Goal: Transaction & Acquisition: Purchase product/service

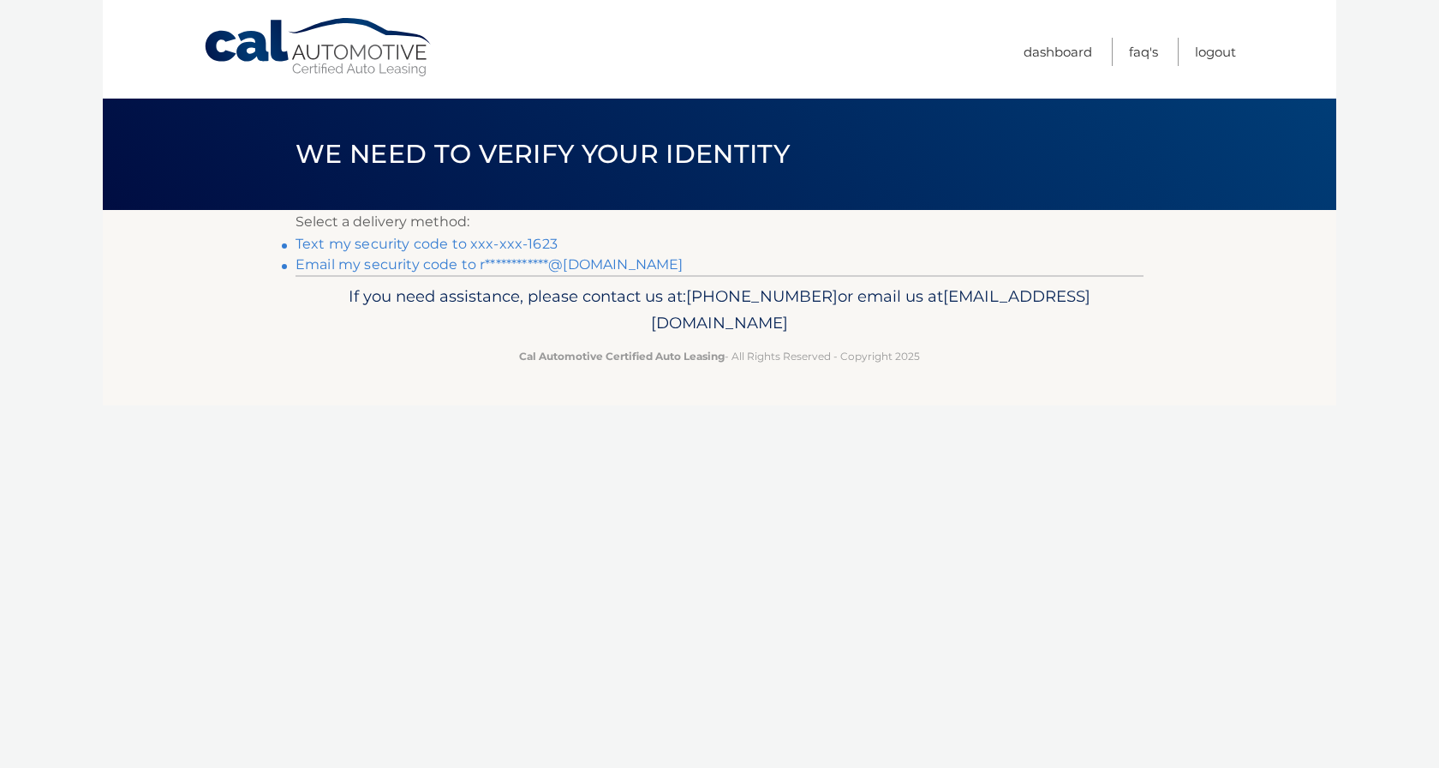
click at [523, 243] on link "Text my security code to xxx-xxx-1623" at bounding box center [427, 244] width 262 height 16
click at [522, 245] on link "Text my security code to xxx-xxx-1623" at bounding box center [427, 244] width 262 height 16
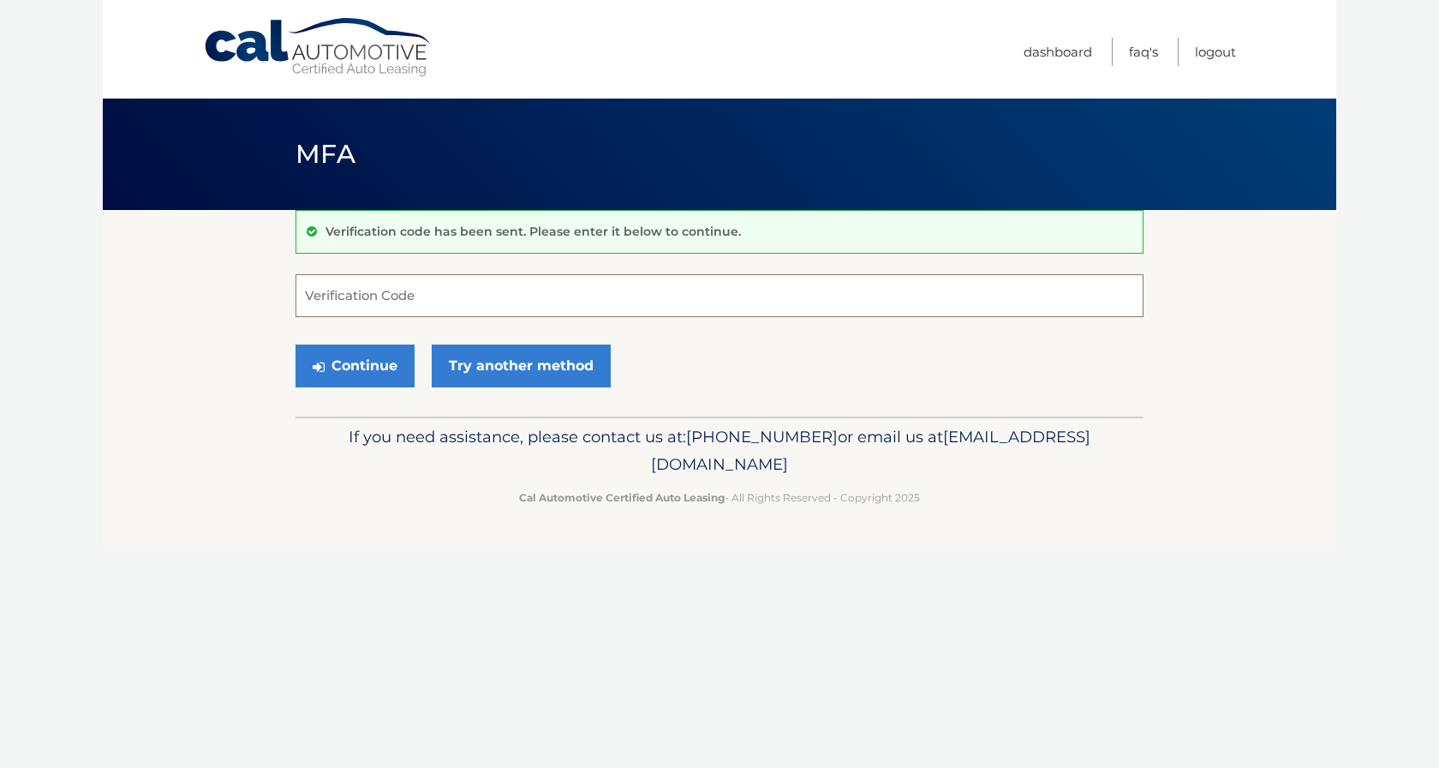
click at [330, 296] on input "Verification Code" at bounding box center [720, 295] width 848 height 43
type input "852658"
click at [344, 369] on button "Continue" at bounding box center [355, 365] width 119 height 43
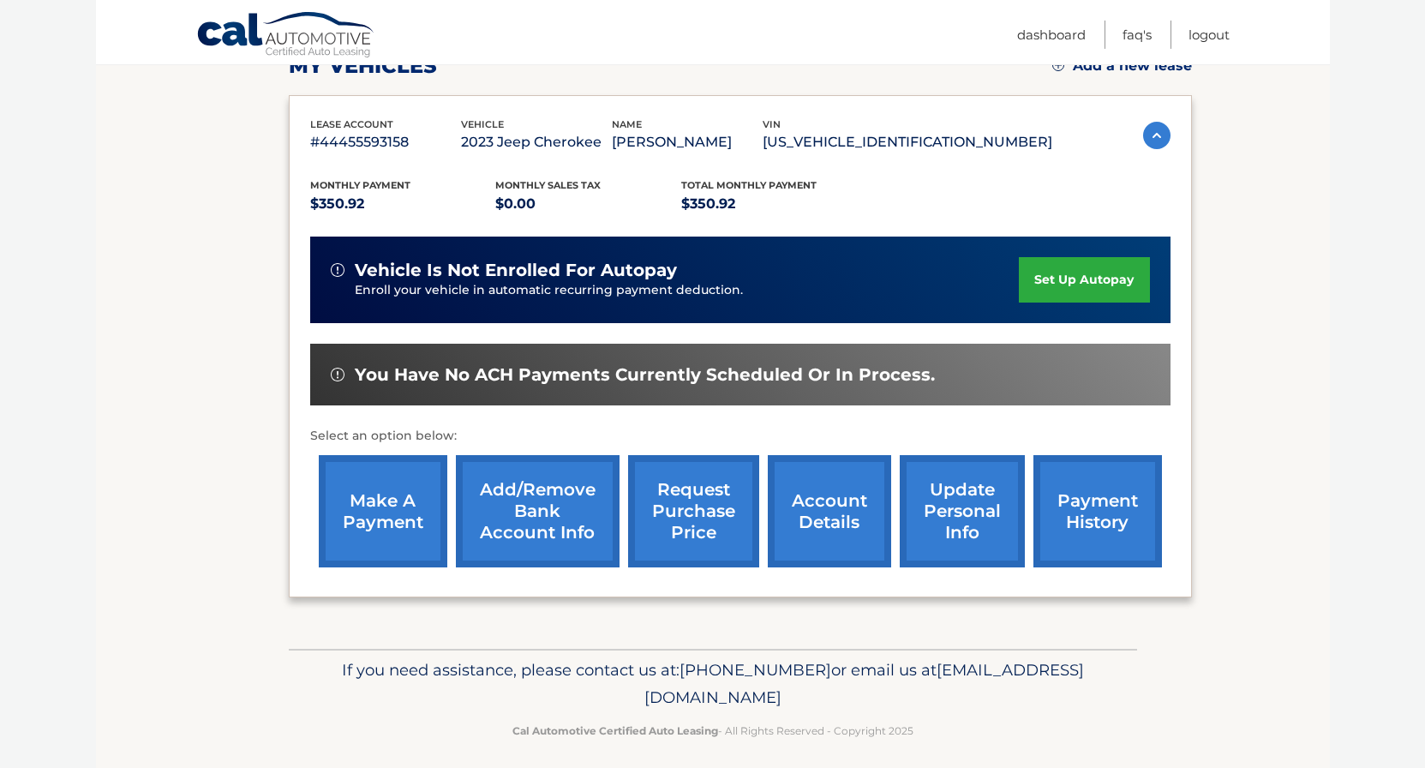
scroll to position [262, 0]
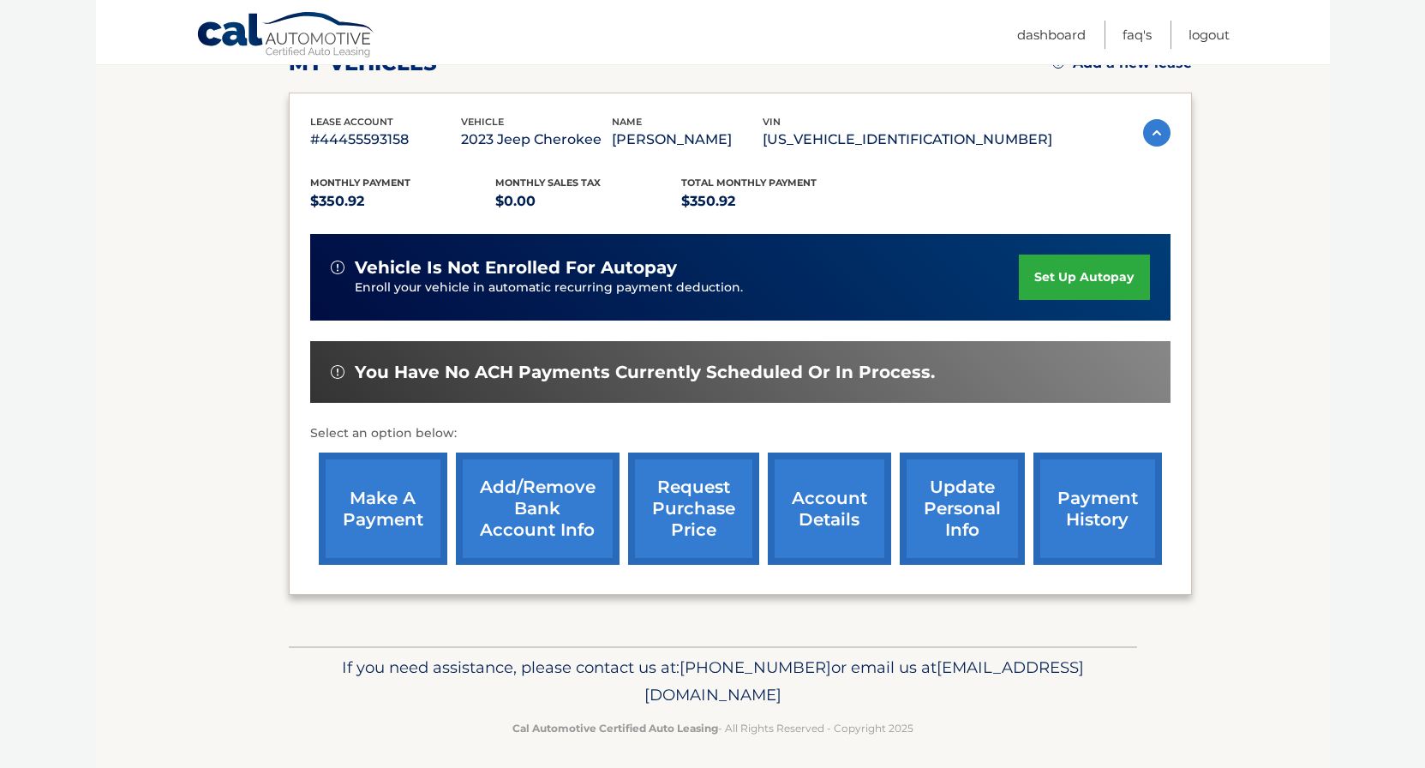
click at [409, 539] on link "make a payment" at bounding box center [383, 508] width 128 height 112
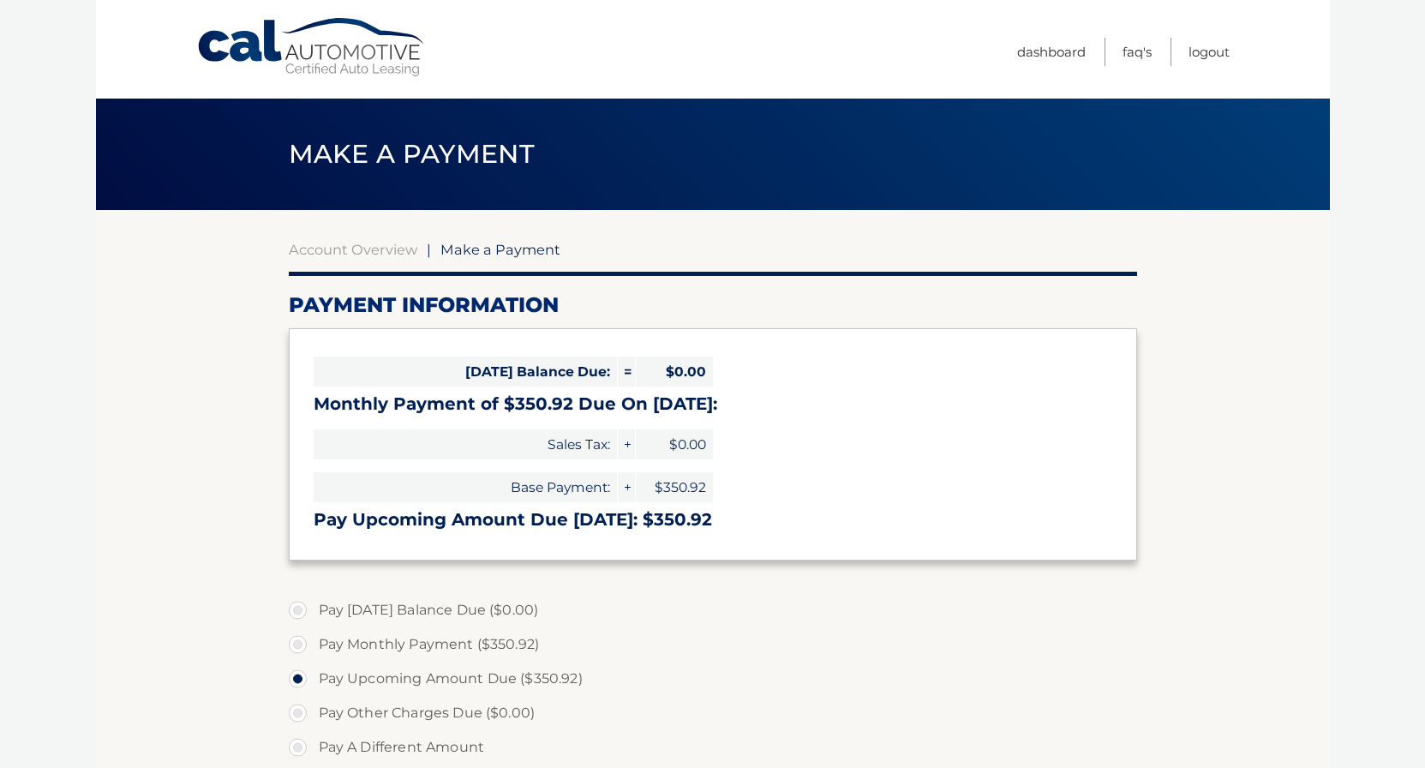
select select "MjAyMzRmNmQtZDIwNy00NjAwLWFmMTEtMmNkYWE2NzcyNjQ5"
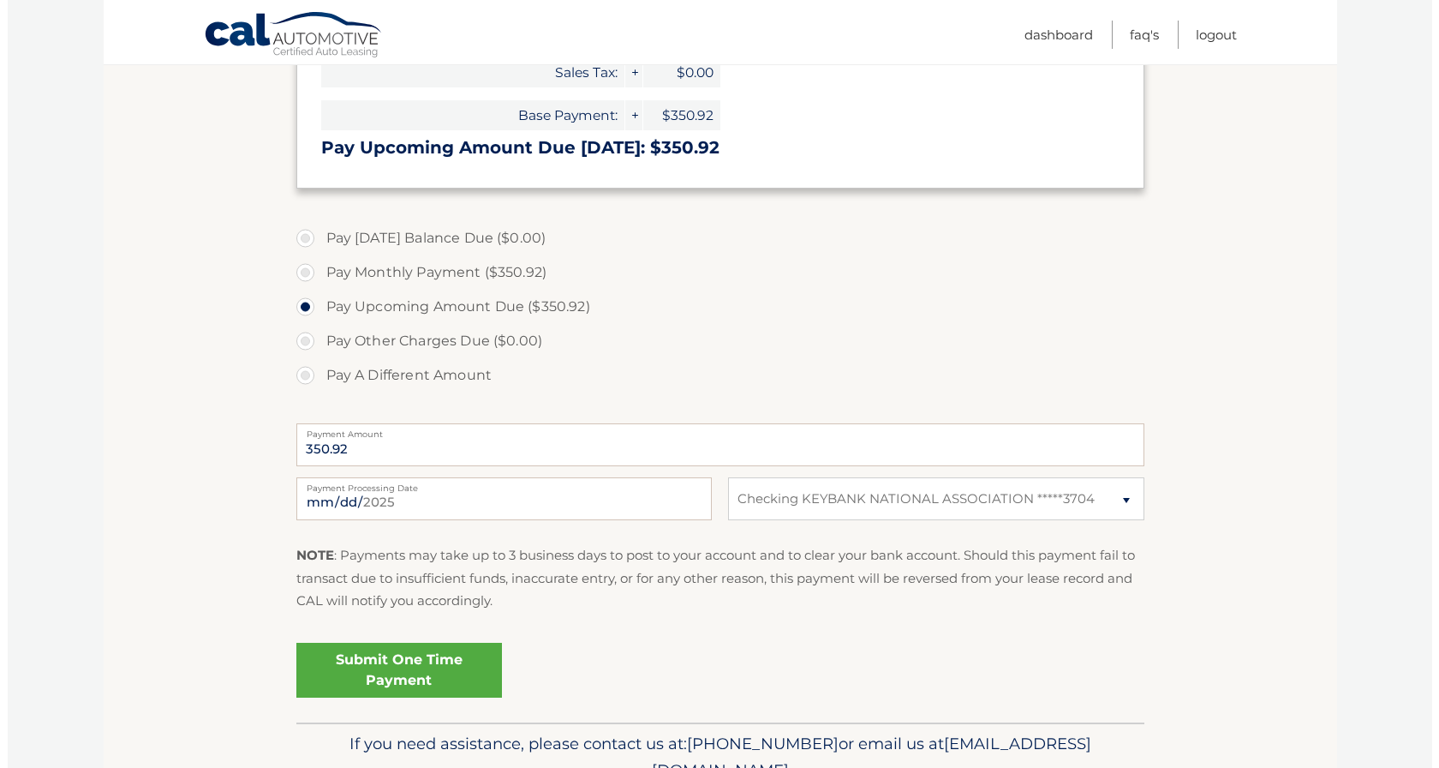
scroll to position [437, 0]
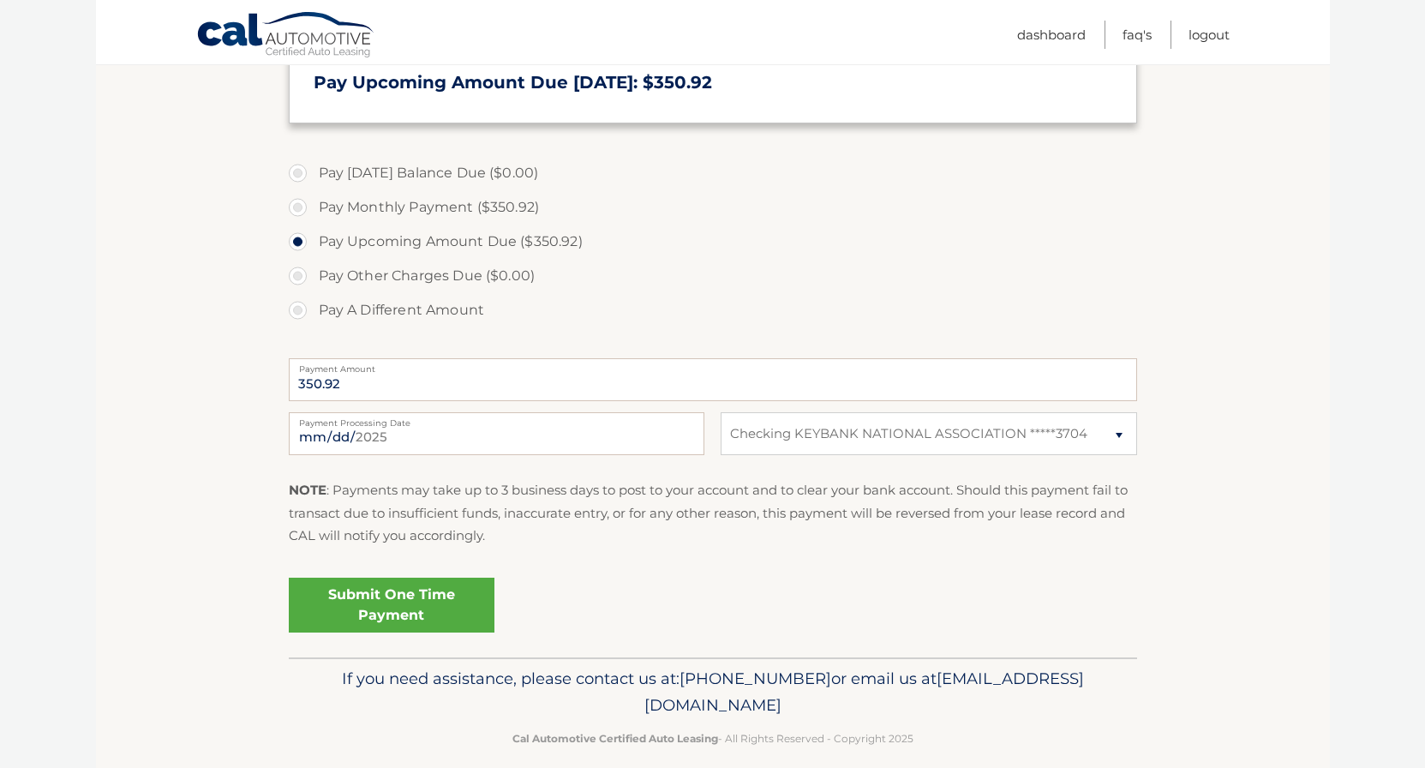
click at [409, 604] on link "Submit One Time Payment" at bounding box center [392, 604] width 206 height 55
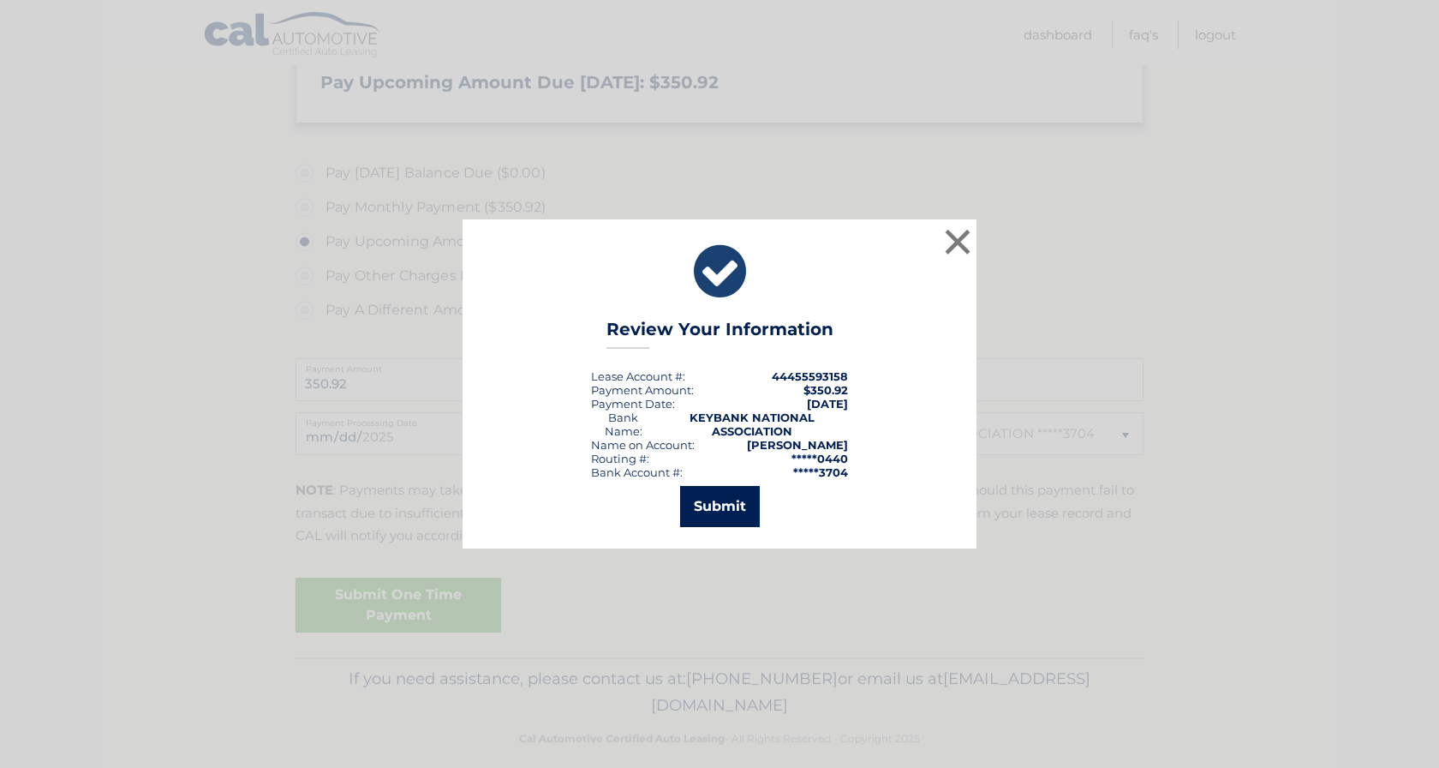
click at [732, 504] on button "Submit" at bounding box center [720, 506] width 80 height 41
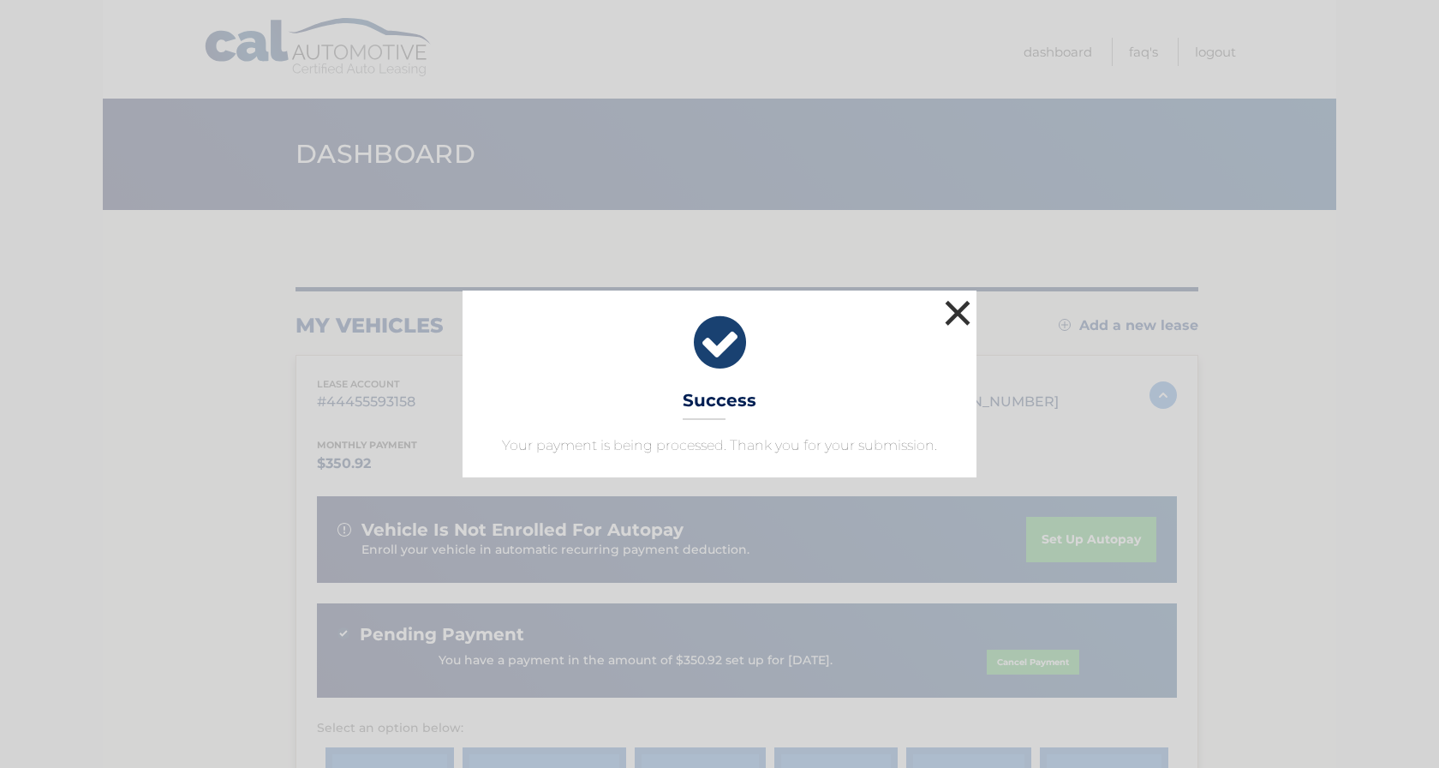
click at [961, 311] on button "×" at bounding box center [958, 313] width 34 height 34
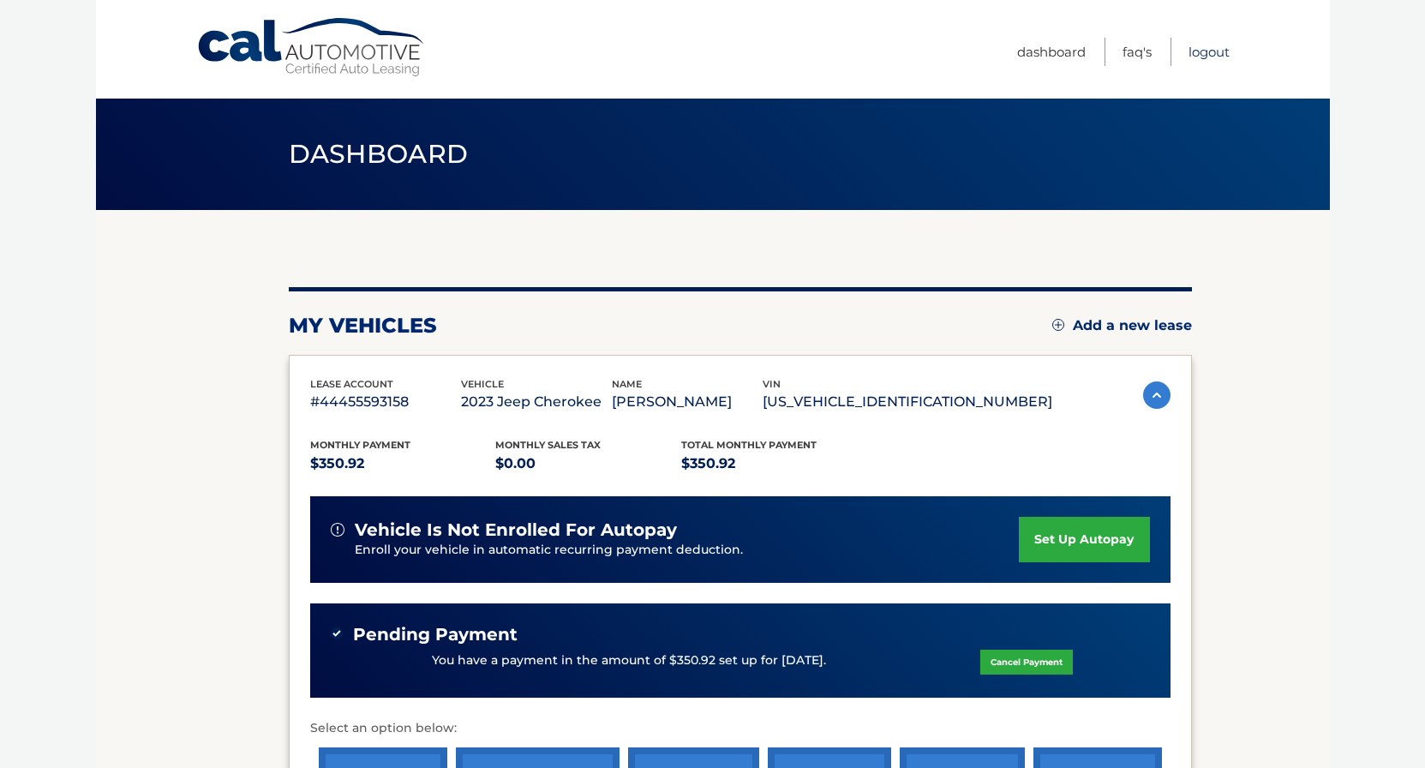
click at [1203, 50] on link "Logout" at bounding box center [1208, 52] width 41 height 28
